Goal: Task Accomplishment & Management: Use online tool/utility

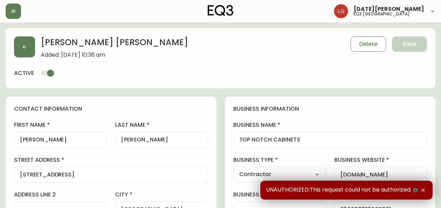
select select "ON"
select select "CA"
select select "CA_EN"
select select "Outreach from a Trade Rep"
select select "Contractor"
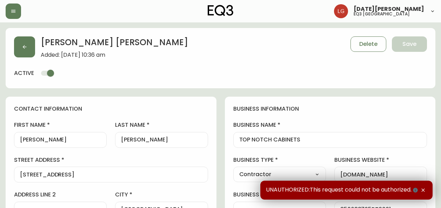
select select "cjw10z96q005b6gs00r6w7pwt"
select select "false"
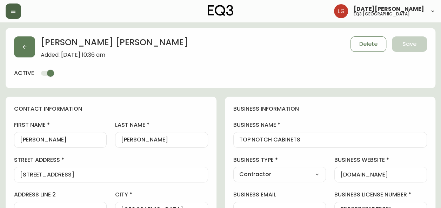
click at [11, 11] on icon "button" at bounding box center [14, 11] width 6 height 6
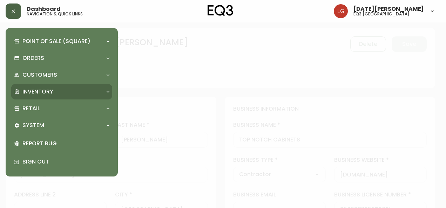
click at [41, 95] on p "Inventory" at bounding box center [37, 92] width 31 height 8
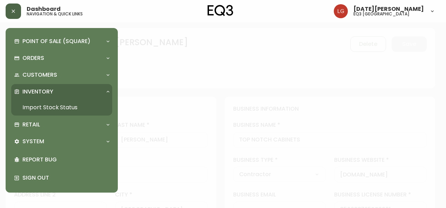
click at [67, 111] on link "Import Stock Status" at bounding box center [61, 108] width 101 height 16
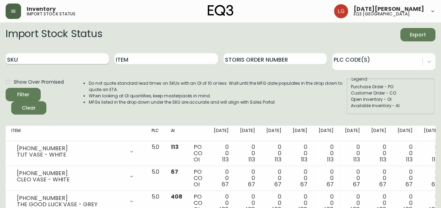
click at [56, 61] on input "SKU" at bounding box center [57, 58] width 103 height 11
paste input "3180-3321-3"
click at [6, 88] on button "Filter" at bounding box center [23, 94] width 35 height 13
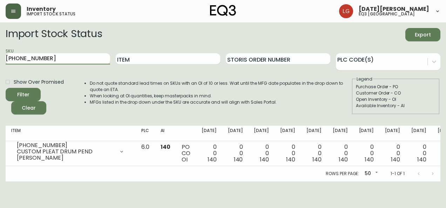
drag, startPoint x: 56, startPoint y: 58, endPoint x: 0, endPoint y: 39, distance: 59.0
click at [0, 38] on html "Inventory import stock status Lucia Guzman eq3 vancouver Import Stock Status Ex…" at bounding box center [223, 91] width 446 height 182
paste input "7050-347-13-A"
click at [6, 88] on button "Filter" at bounding box center [23, 94] width 35 height 13
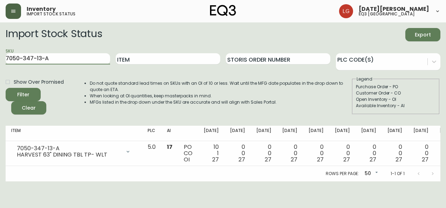
drag, startPoint x: 65, startPoint y: 58, endPoint x: 0, endPoint y: 30, distance: 70.4
click at [0, 30] on html "Inventory import stock status Lucia Guzman eq3 vancouver Import Stock Status Ex…" at bounding box center [223, 91] width 446 height 182
paste input "B"
click at [6, 88] on button "Filter" at bounding box center [23, 94] width 35 height 13
drag, startPoint x: 55, startPoint y: 59, endPoint x: -1, endPoint y: 43, distance: 58.7
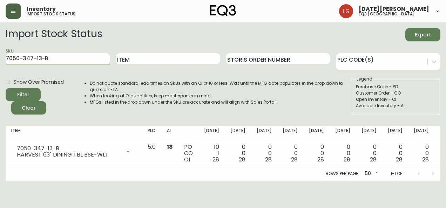
click at [0, 43] on html "Inventory import stock status Lucia Guzman eq3 vancouver Import Stock Status Ex…" at bounding box center [223, 91] width 446 height 182
paste input "9-13"
type input "7050-349-13"
click at [6, 88] on button "Filter" at bounding box center [23, 94] width 35 height 13
